Goal: Task Accomplishment & Management: Use online tool/utility

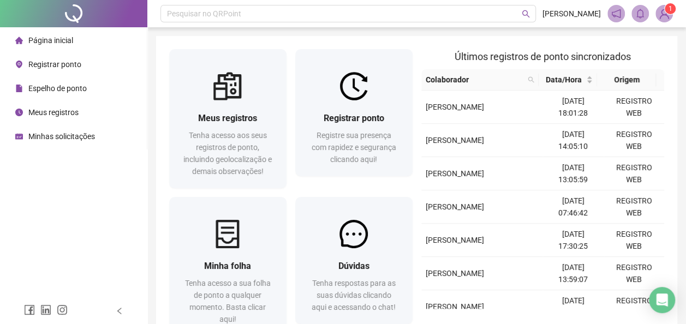
click at [36, 67] on span "Registrar ponto" at bounding box center [54, 64] width 53 height 9
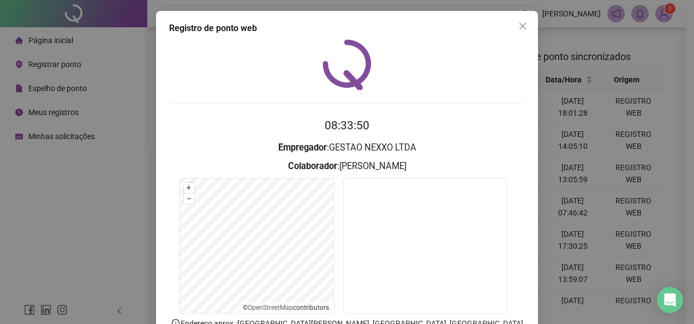
scroll to position [77, 0]
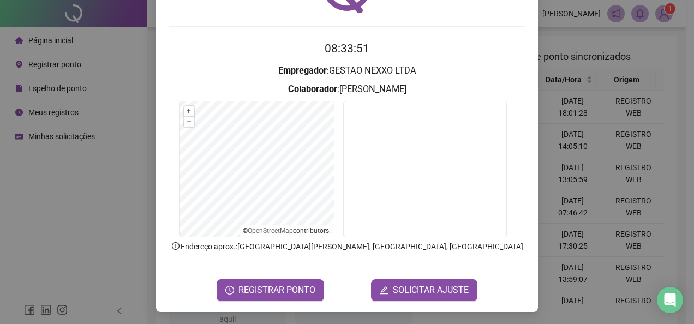
drag, startPoint x: 355, startPoint y: 290, endPoint x: 135, endPoint y: 205, distance: 236.0
click at [135, 205] on div "Registro de ponto web 08:33:51 Empregador : GESTAO NEXXO LTDA Colaborador : [PE…" at bounding box center [347, 162] width 694 height 324
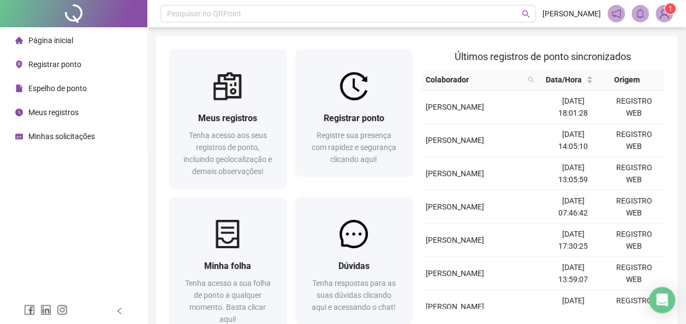
click at [67, 65] on span "Registrar ponto" at bounding box center [54, 64] width 53 height 9
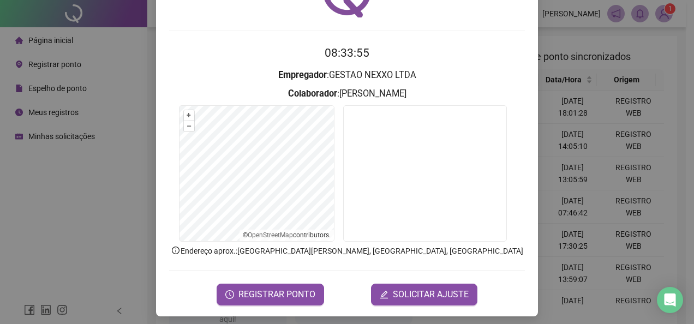
scroll to position [77, 0]
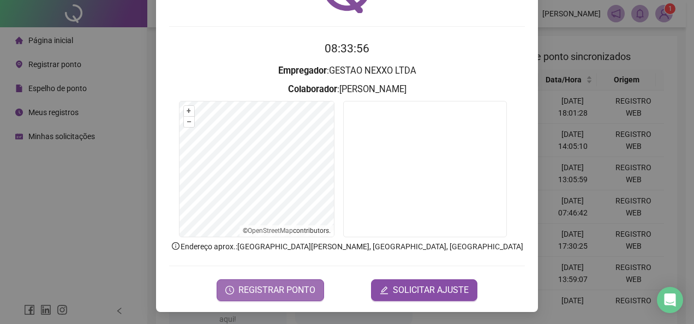
click at [285, 285] on span "REGISTRAR PONTO" at bounding box center [276, 290] width 77 height 13
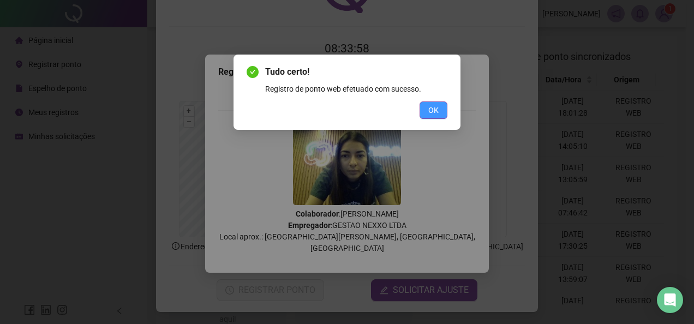
click at [431, 109] on span "OK" at bounding box center [433, 110] width 10 height 12
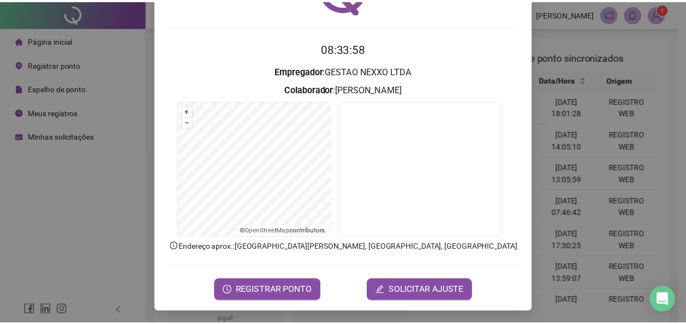
scroll to position [0, 0]
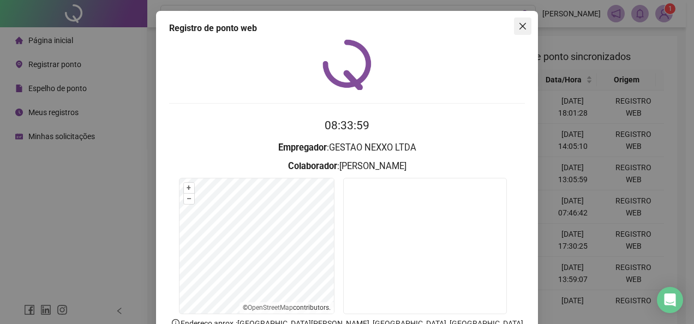
drag, startPoint x: 517, startPoint y: 29, endPoint x: 361, endPoint y: 36, distance: 155.7
click at [518, 29] on icon "close" at bounding box center [522, 26] width 9 height 9
